Goal: Task Accomplishment & Management: Manage account settings

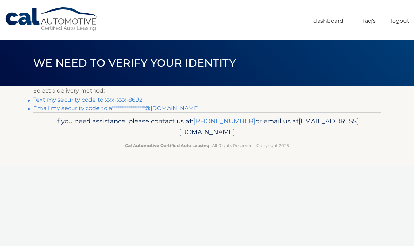
click at [171, 108] on link "**********" at bounding box center [116, 108] width 166 height 7
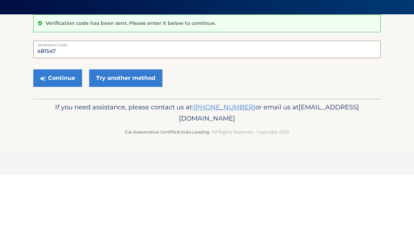
type input "481547"
click at [145, 141] on link "Try another method" at bounding box center [125, 150] width 73 height 18
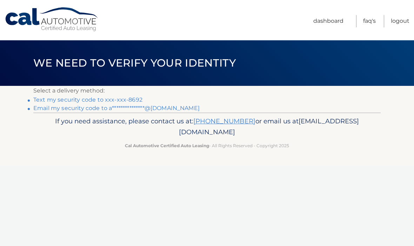
click at [171, 109] on link "**********" at bounding box center [116, 108] width 166 height 7
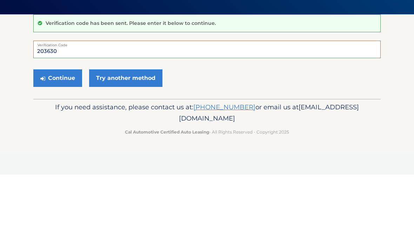
type input "203630"
click at [68, 141] on button "Continue" at bounding box center [57, 150] width 49 height 18
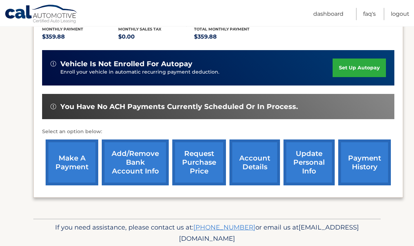
scroll to position [153, 0]
click at [66, 169] on link "make a payment" at bounding box center [72, 163] width 53 height 46
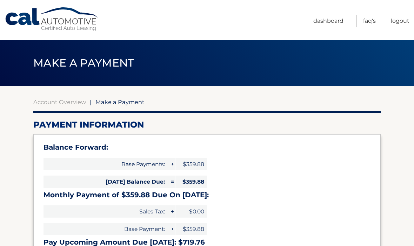
select select "NzE0OTRlY2QtNjcxMy00MmQxLWE4N2UtMGM2NzUyZDk5YjJm"
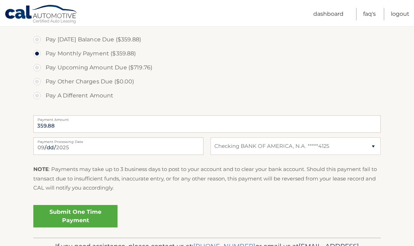
scroll to position [240, 0]
click at [93, 213] on link "Submit One Time Payment" at bounding box center [75, 216] width 84 height 22
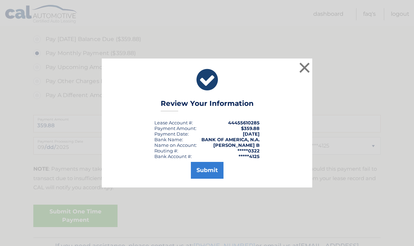
click at [202, 178] on button "Submit" at bounding box center [207, 170] width 33 height 17
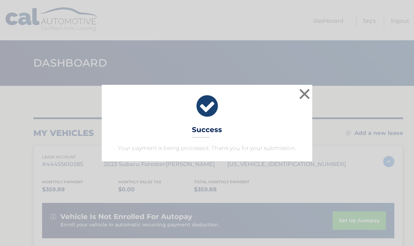
click at [303, 97] on button "×" at bounding box center [305, 94] width 14 height 14
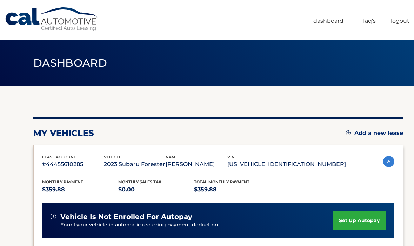
click at [374, 1] on ul "Dashboard FAQ's Logout" at bounding box center [361, 20] width 96 height 40
click at [404, 16] on link "Logout" at bounding box center [400, 21] width 19 height 12
